Goal: Information Seeking & Learning: Understand process/instructions

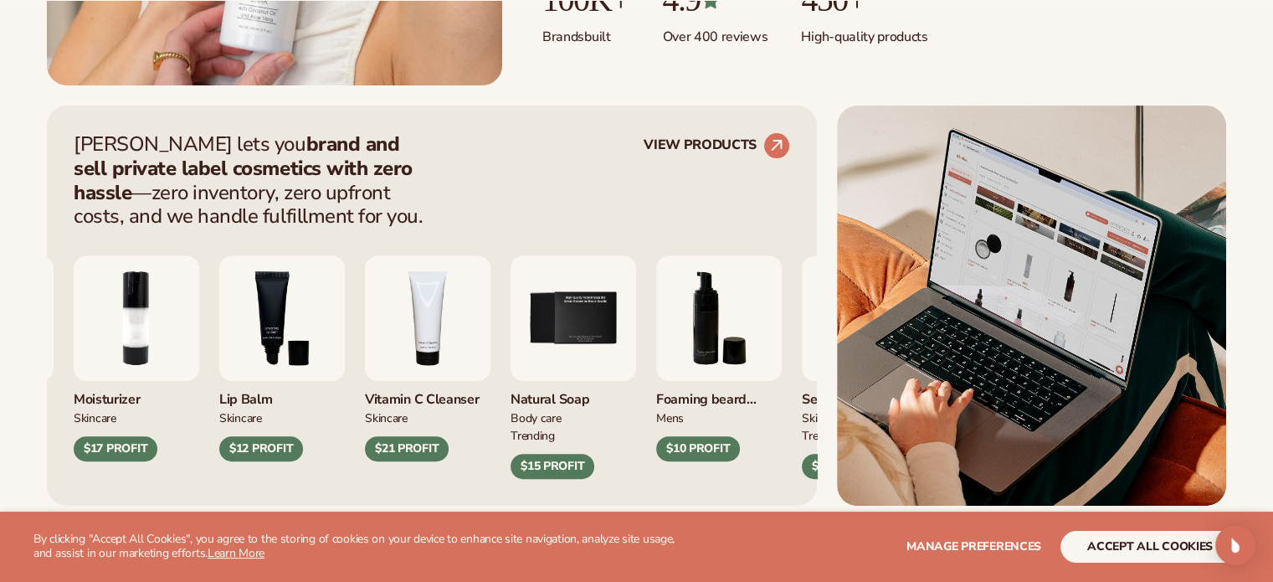
scroll to position [628, 0]
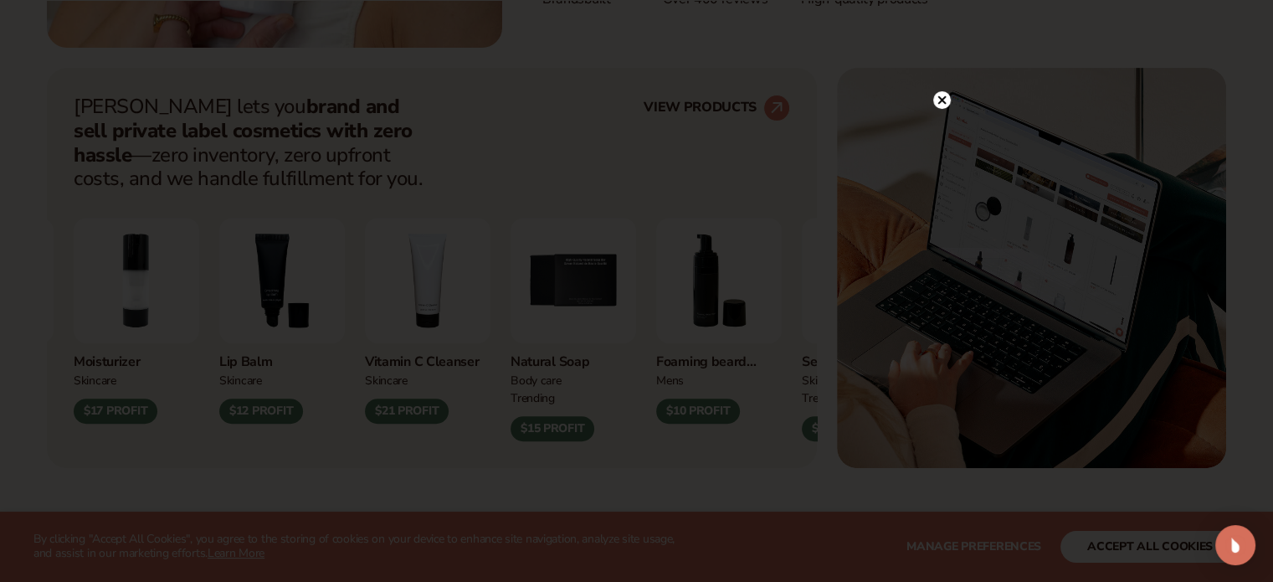
click at [940, 95] on circle at bounding box center [942, 100] width 18 height 18
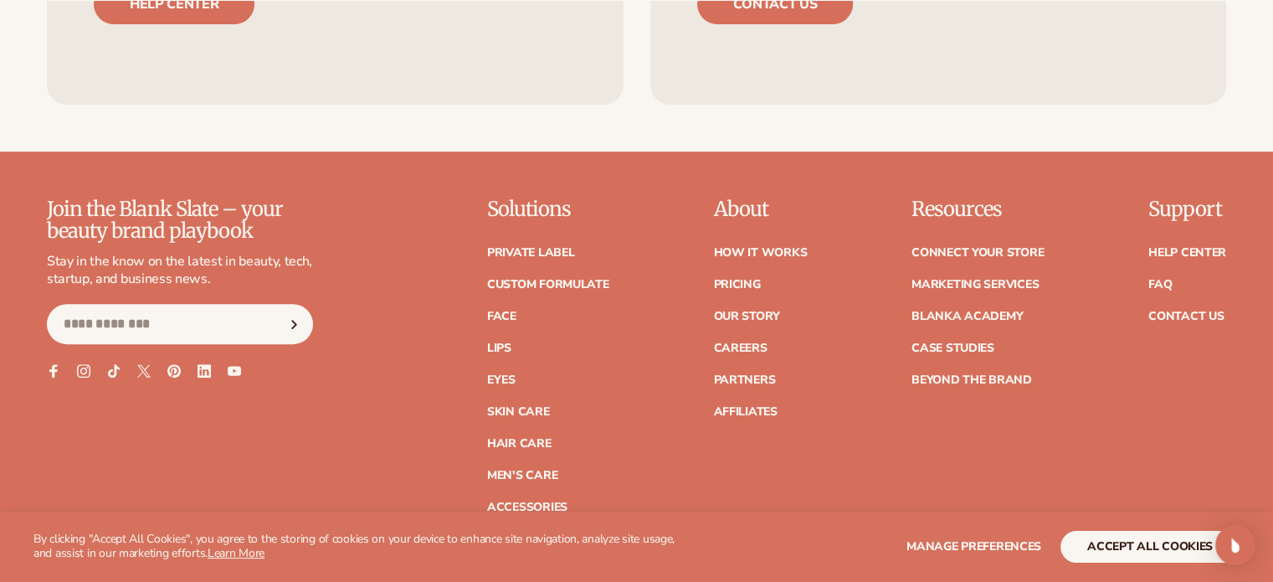
scroll to position [7063, 0]
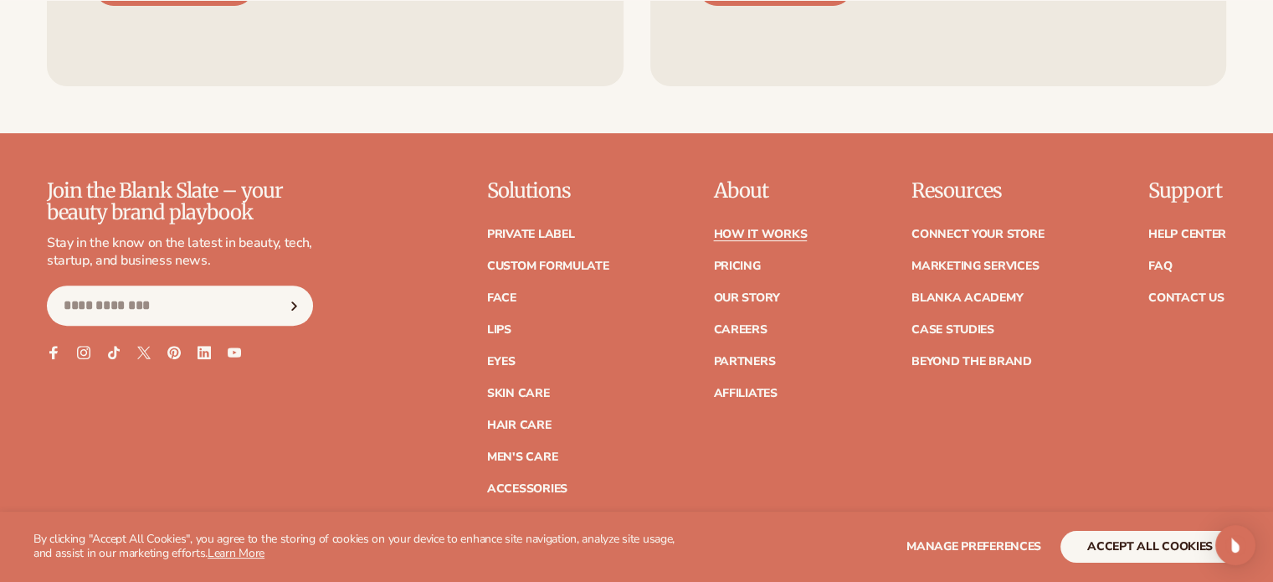
click at [756, 236] on link "How It Works" at bounding box center [760, 234] width 94 height 12
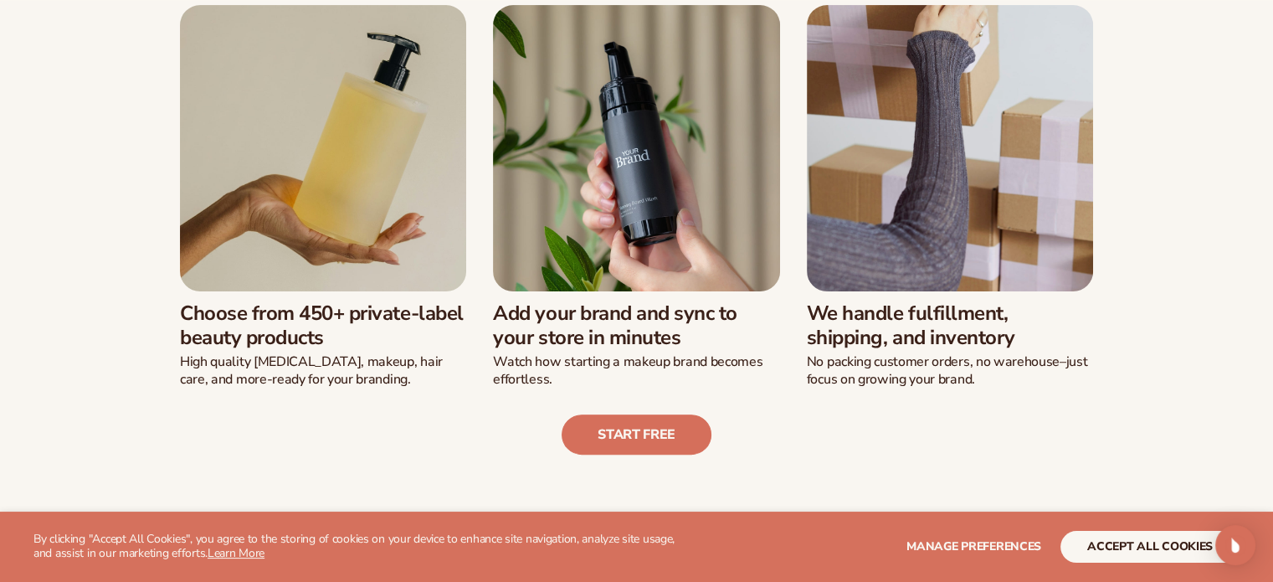
scroll to position [522, 0]
